Goal: Find contact information: Find contact information

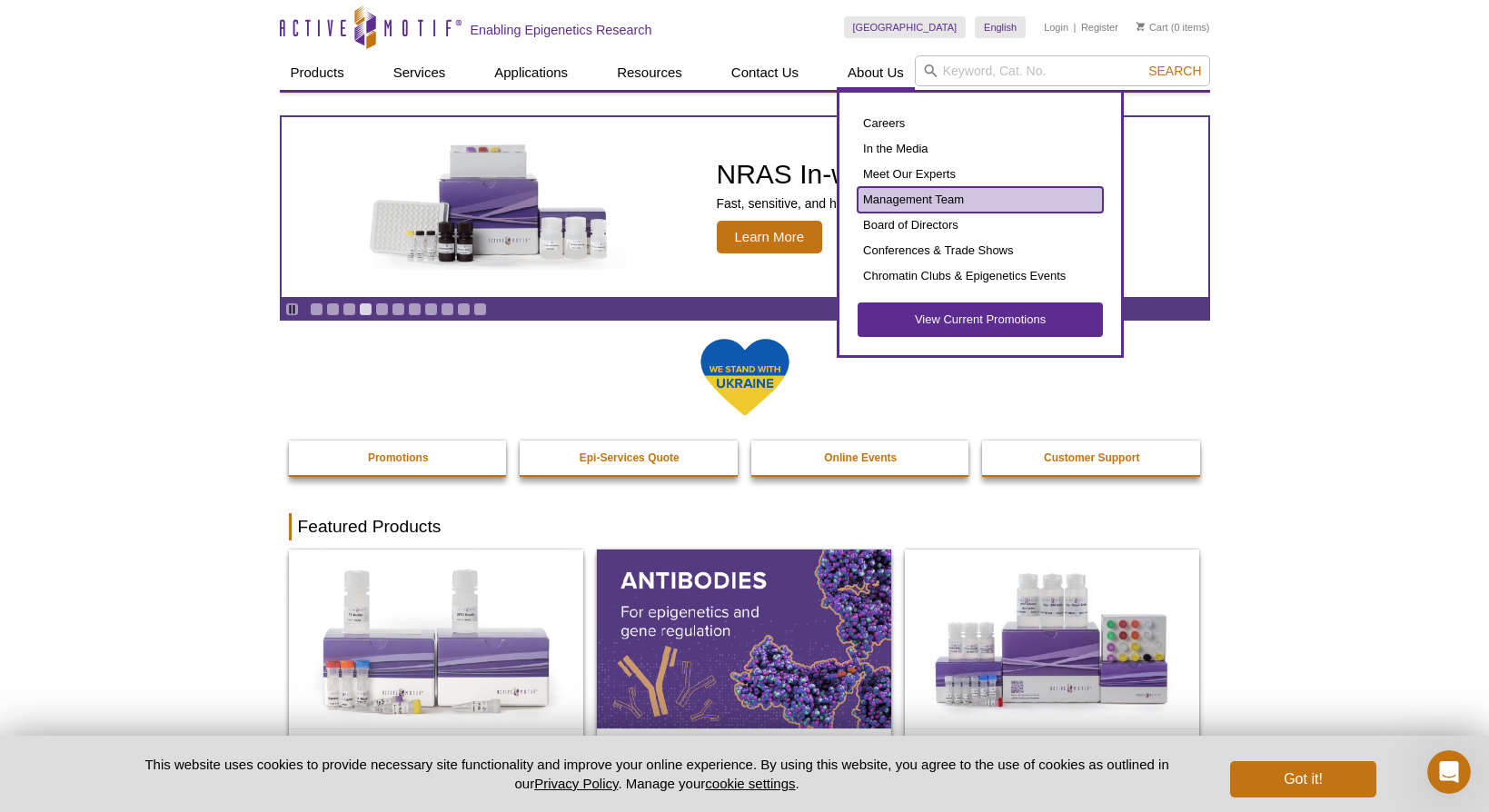
click at [907, 196] on link "Management Team" at bounding box center [980, 199] width 245 height 25
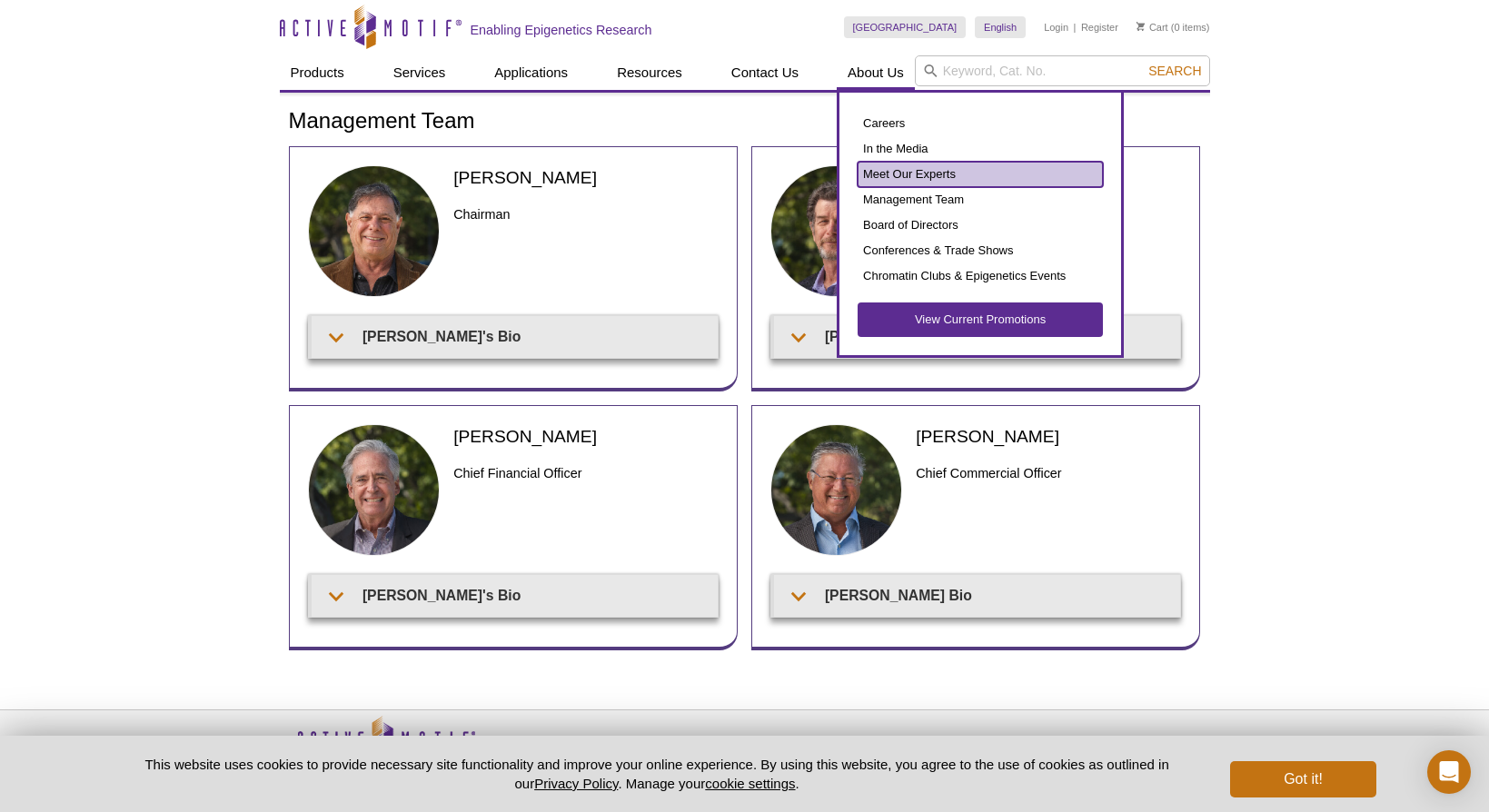
click at [910, 176] on link "Meet Our Experts" at bounding box center [980, 174] width 245 height 25
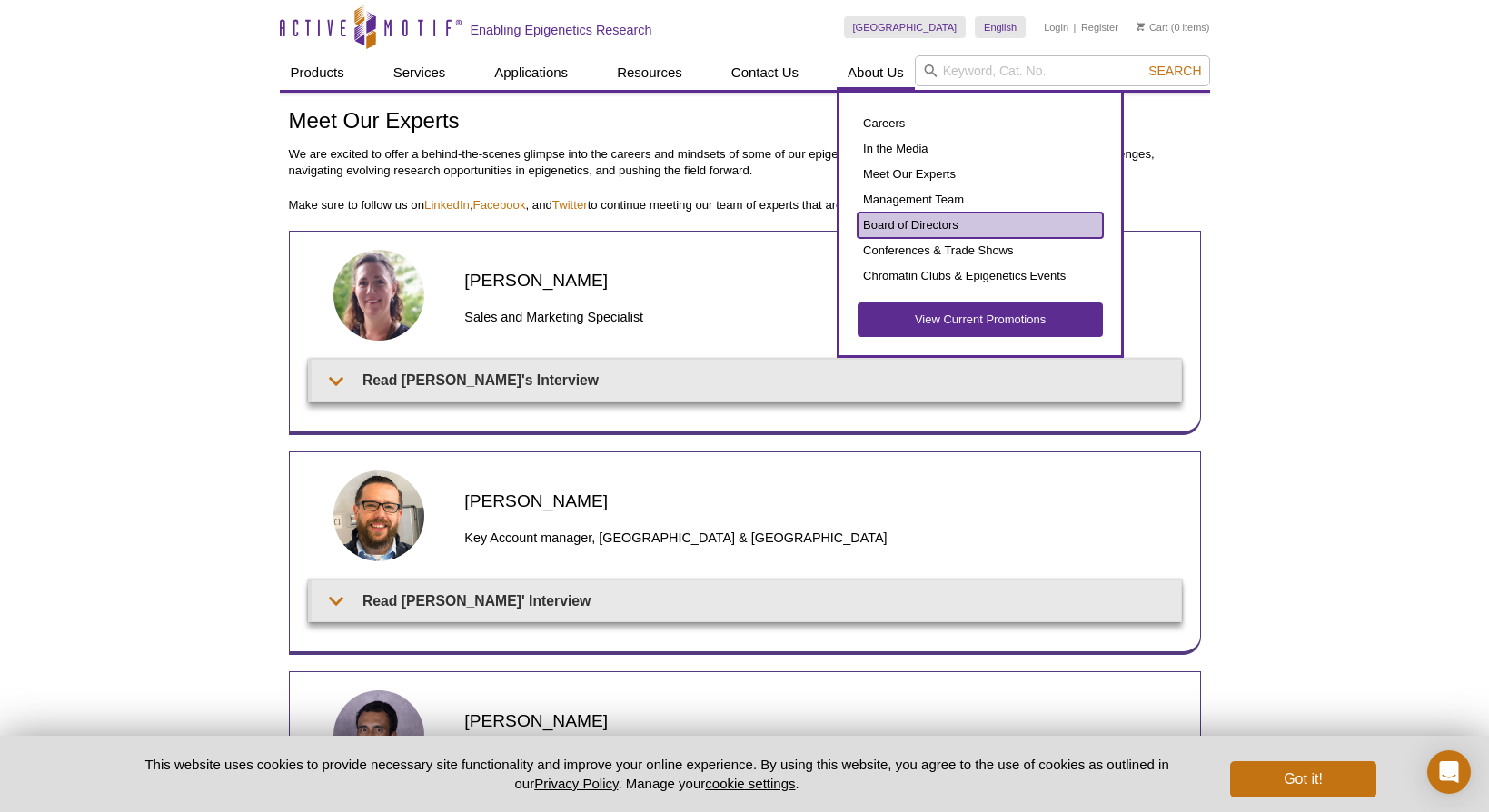
click at [908, 221] on link "Board of Directors" at bounding box center [980, 225] width 245 height 25
